Goal: Information Seeking & Learning: Compare options

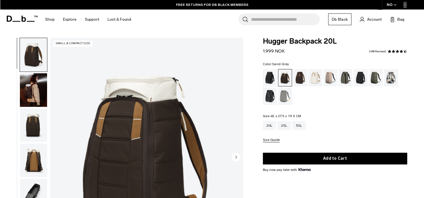
click at [287, 97] on div "Sand Grey" at bounding box center [285, 96] width 14 height 17
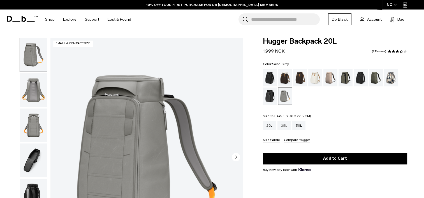
click at [284, 127] on div "25L" at bounding box center [283, 125] width 13 height 9
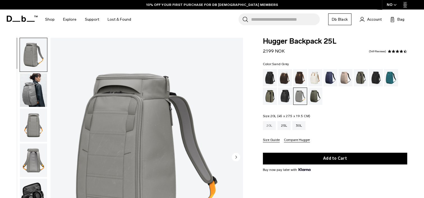
click at [269, 126] on div "20L" at bounding box center [269, 125] width 13 height 9
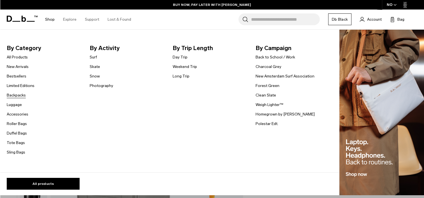
click at [17, 94] on link "Backpacks" at bounding box center [16, 95] width 19 height 6
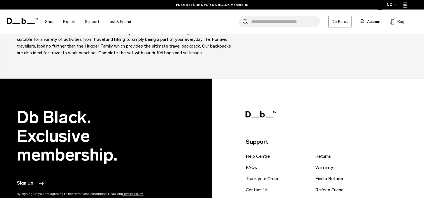
scroll to position [1802, 0]
